Goal: Information Seeking & Learning: Learn about a topic

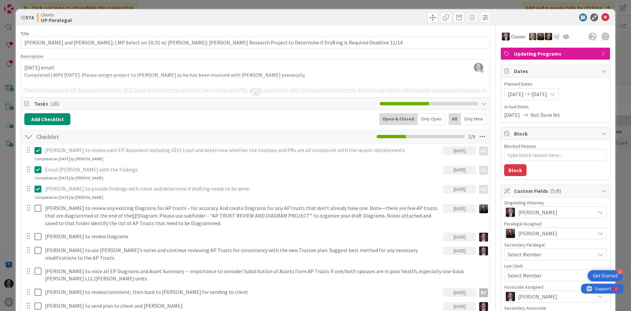
click at [256, 91] on div at bounding box center [255, 91] width 7 height 5
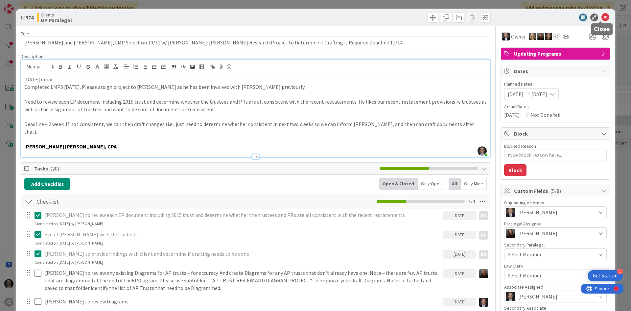
click at [602, 18] on icon at bounding box center [606, 17] width 8 height 8
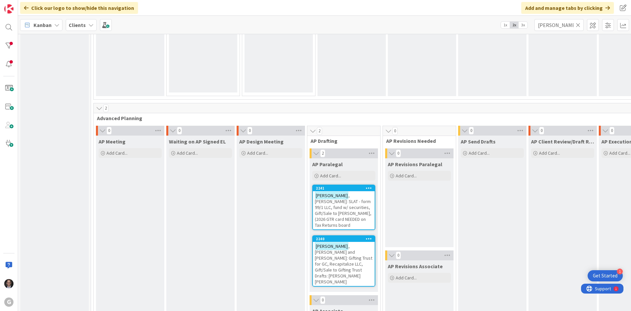
scroll to position [384, 0]
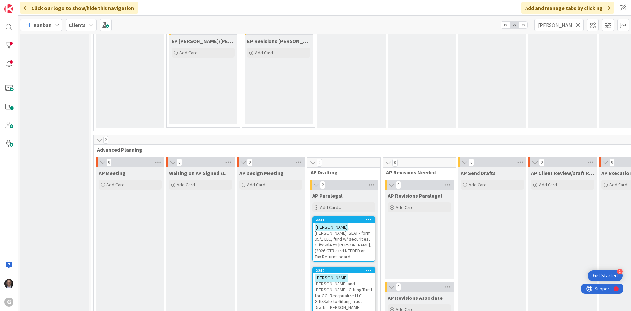
click at [338, 281] on span ", [PERSON_NAME] and [PERSON_NAME]: Gifting Trust for GC, Recapitalize LLC, Gift…" at bounding box center [344, 294] width 58 height 41
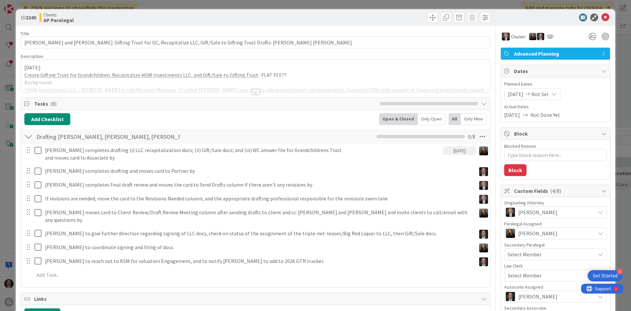
click at [252, 93] on div at bounding box center [255, 91] width 7 height 5
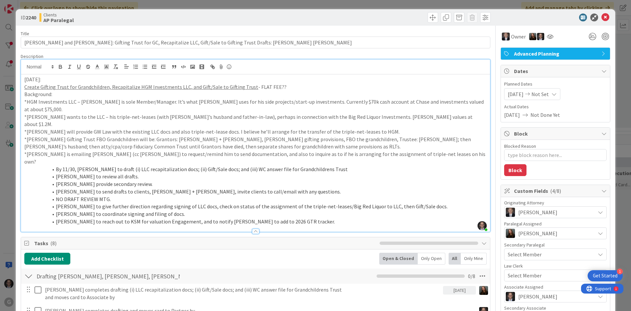
click at [24, 79] on p "[DATE]:" at bounding box center [255, 80] width 463 height 8
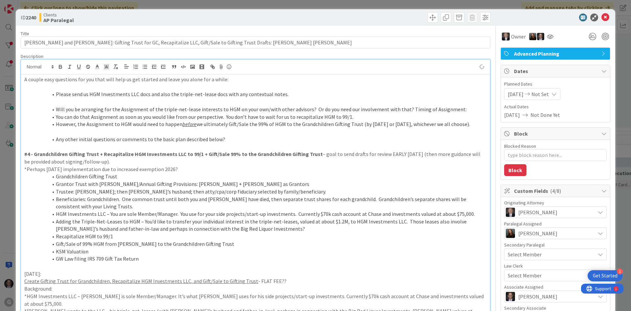
type textarea "x"
click at [25, 79] on p "A couple easy questions for you that will help us get started and leave you alo…" at bounding box center [255, 80] width 463 height 8
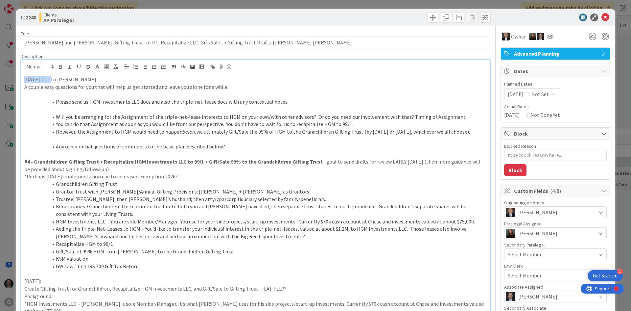
drag, startPoint x: 25, startPoint y: 78, endPoint x: 52, endPoint y: 78, distance: 26.6
click at [52, 78] on p "[DATE] JT - to [PERSON_NAME]" at bounding box center [255, 80] width 463 height 8
click at [60, 69] on icon "button" at bounding box center [61, 67] width 6 height 6
click at [61, 92] on p at bounding box center [255, 94] width 463 height 8
click at [56, 100] on li "Please send us HGM Investments LLC docs and also the triple-net-lease docs with…" at bounding box center [259, 102] width 455 height 8
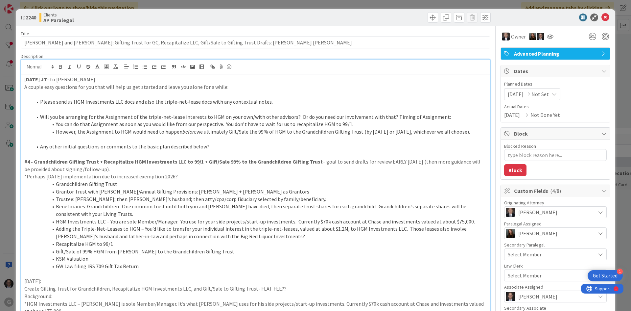
click at [28, 273] on p at bounding box center [255, 274] width 463 height 8
click at [603, 15] on icon at bounding box center [606, 17] width 8 height 8
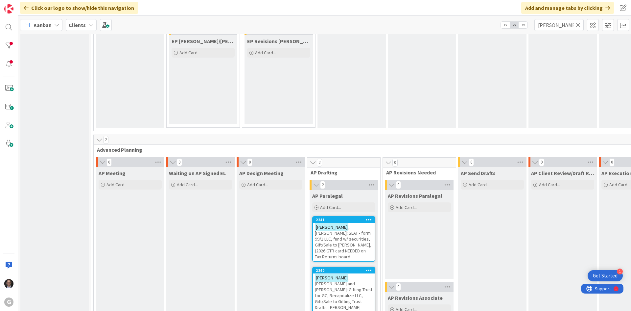
click at [342, 234] on span ", [PERSON_NAME]: SLAT - form 99/1 LLC, fund w/ securities, Gift/Sale to [PERSON…" at bounding box center [343, 242] width 57 height 36
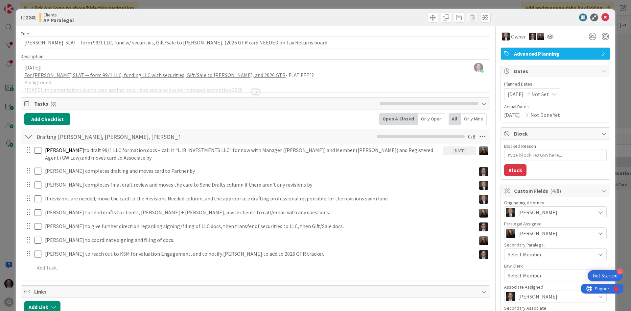
click at [106, 16] on div "Clients AP Paralegal" at bounding box center [146, 17] width 215 height 11
click at [29, 68] on div "[PERSON_NAME] just joined [DATE]: For [PERSON_NAME] SLAT -- form 99/1 LLC, fund…" at bounding box center [255, 76] width 469 height 33
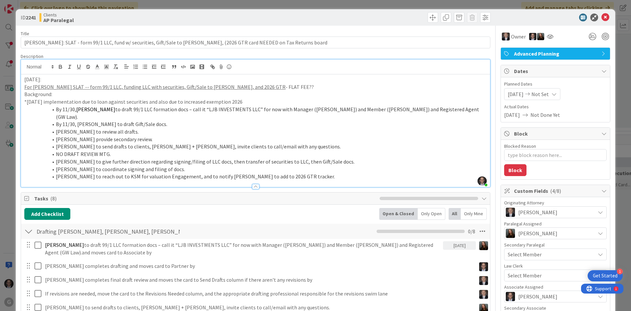
click at [23, 79] on div "[DATE]: For [PERSON_NAME] SLAT -- form 99/1 LLC, funding LLC with securities, G…" at bounding box center [255, 130] width 469 height 112
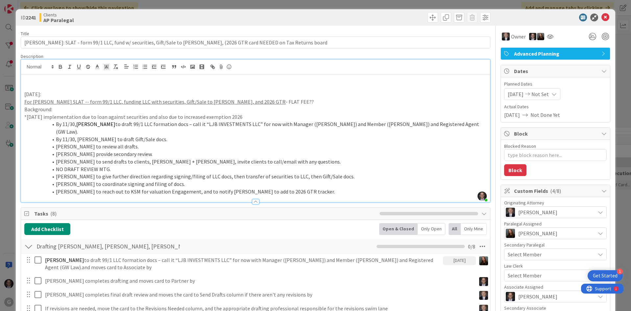
type textarea "x"
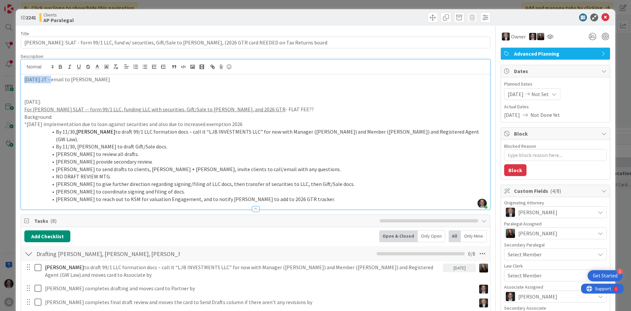
drag, startPoint x: 23, startPoint y: 79, endPoint x: 52, endPoint y: 80, distance: 28.6
click at [52, 80] on div "[DATE] JT - email to [PERSON_NAME] [DATE]: For [PERSON_NAME] SLAT -- form 99/1 …" at bounding box center [255, 141] width 469 height 135
click at [61, 68] on icon "button" at bounding box center [60, 68] width 3 height 2
click at [32, 88] on p at bounding box center [255, 87] width 463 height 8
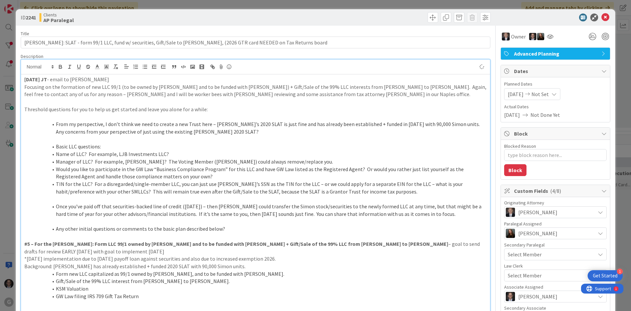
click at [24, 86] on p "Focusing on the formation of new LLC 99/1 (to be owned by [PERSON_NAME] and to …" at bounding box center [255, 90] width 463 height 15
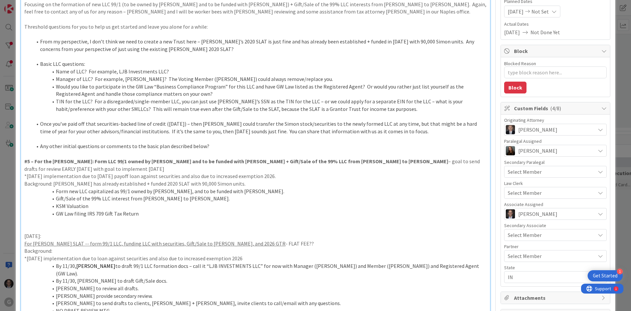
scroll to position [131, 0]
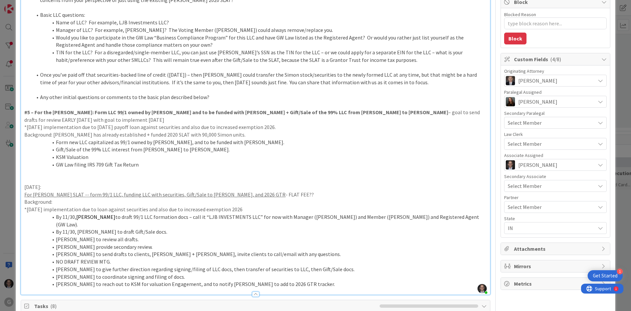
click at [35, 169] on p at bounding box center [255, 172] width 463 height 8
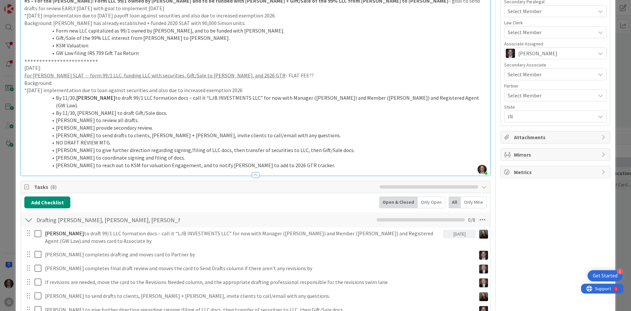
type textarea "x"
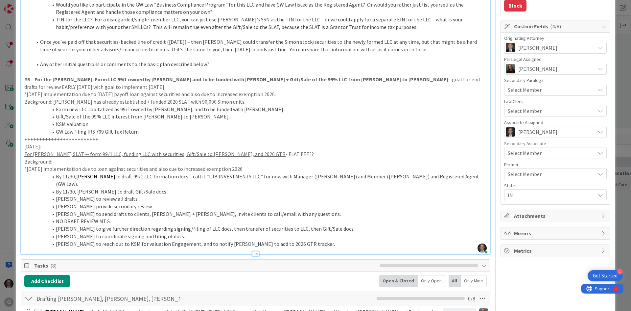
scroll to position [0, 0]
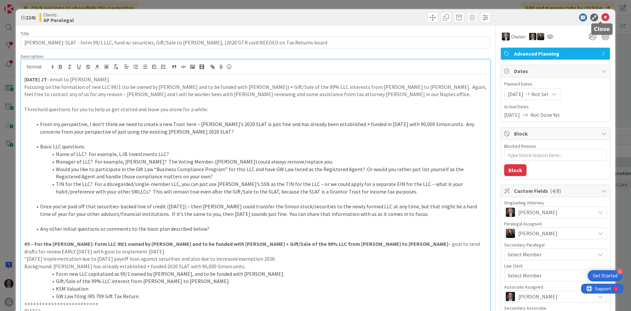
click at [602, 16] on icon at bounding box center [606, 17] width 8 height 8
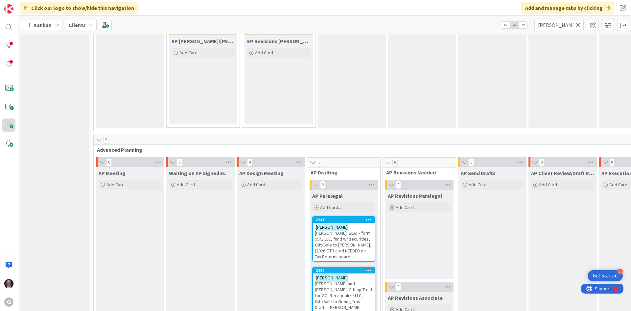
scroll to position [380, 0]
